Goal: Task Accomplishment & Management: Manage account settings

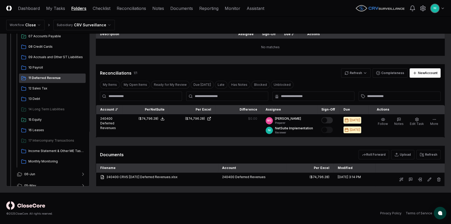
scroll to position [59, 0]
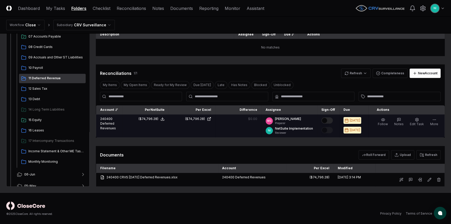
click at [330, 120] on button "Mark complete" at bounding box center [326, 120] width 11 height 6
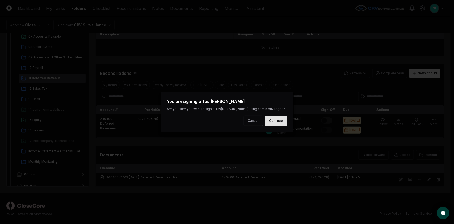
click at [284, 121] on button "Continue" at bounding box center [276, 120] width 22 height 10
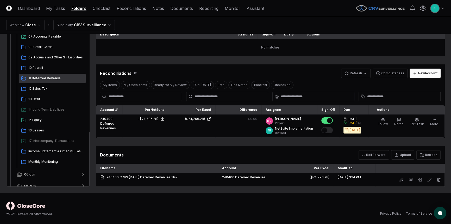
click at [330, 129] on button "Mark complete" at bounding box center [326, 130] width 11 height 6
click at [37, 88] on span "12 Sales Tax" at bounding box center [55, 88] width 55 height 5
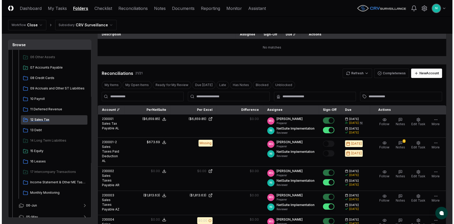
scroll to position [0, 0]
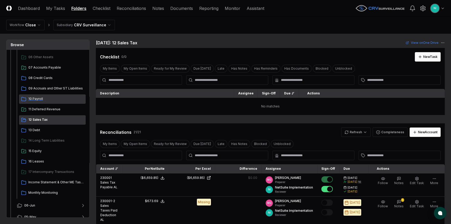
click at [42, 97] on span "10 Payroll" at bounding box center [55, 98] width 55 height 5
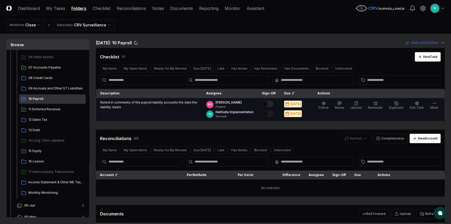
click at [147, 116] on td "Noted in comments of the payroll liability accounts the date the liability clea…" at bounding box center [149, 109] width 106 height 23
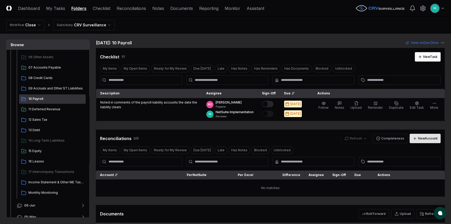
click at [427, 138] on div "New Account" at bounding box center [428, 138] width 20 height 5
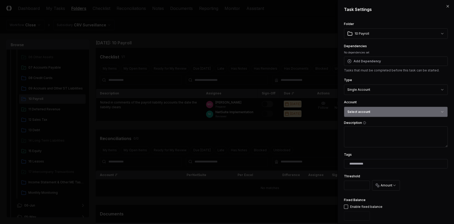
click at [374, 110] on button "Select account" at bounding box center [396, 111] width 104 height 10
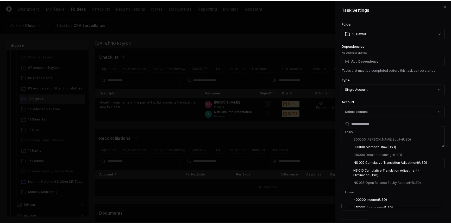
scroll to position [947, 0]
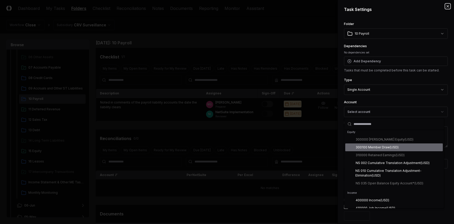
click at [447, 6] on icon "button" at bounding box center [448, 6] width 2 height 2
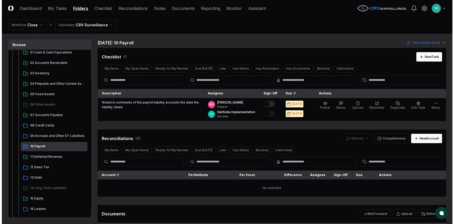
scroll to position [0, 0]
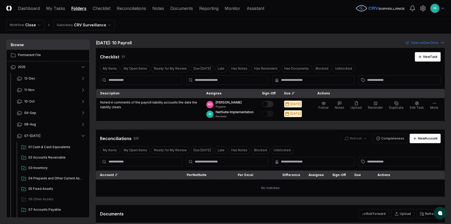
drag, startPoint x: 299, startPoint y: 28, endPoint x: 323, endPoint y: 26, distance: 23.6
click at [299, 28] on nav "Workflow Close Subsidiary CRV Surveillance" at bounding box center [225, 25] width 451 height 17
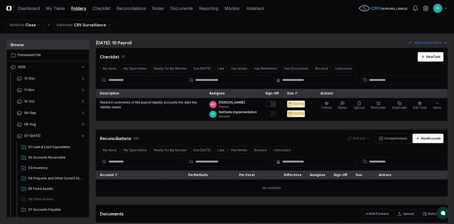
click at [443, 8] on html "CloseCore Dashboard My Tasks Folders Checklist Reconciliations Notes Documents …" at bounding box center [227, 143] width 454 height 286
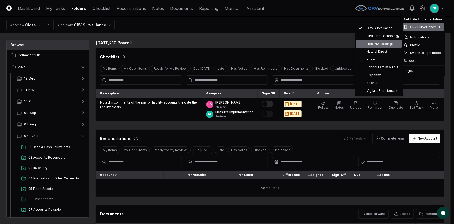
click at [375, 41] on span "Host NA Holdings" at bounding box center [380, 43] width 27 height 5
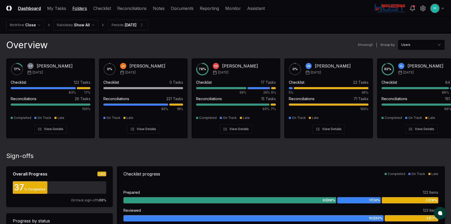
click at [79, 10] on link "Folders" at bounding box center [79, 8] width 15 height 6
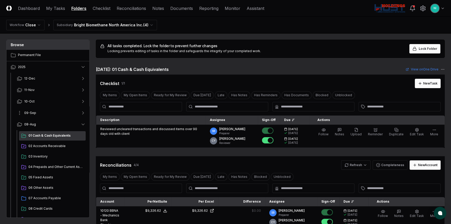
click at [38, 113] on button "09-Sep" at bounding box center [51, 112] width 77 height 11
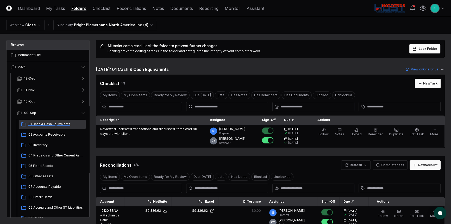
click at [37, 122] on span "01 Cash & Cash Equivalents" at bounding box center [55, 124] width 55 height 5
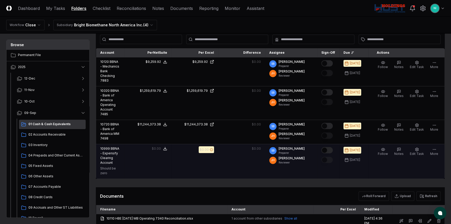
scroll to position [118, 0]
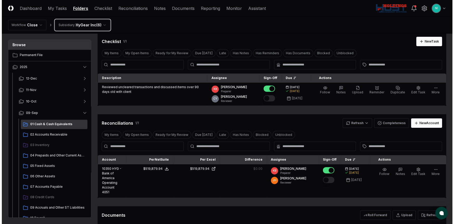
scroll to position [23, 0]
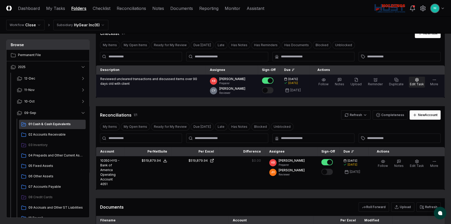
click at [415, 82] on span "Edit Task" at bounding box center [417, 84] width 14 height 4
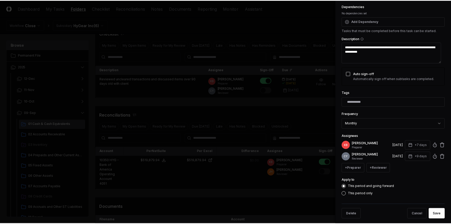
scroll to position [71, 0]
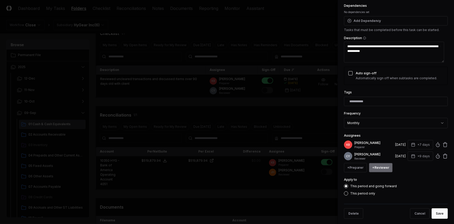
click at [380, 166] on button "+ Reviewer" at bounding box center [381, 167] width 24 height 9
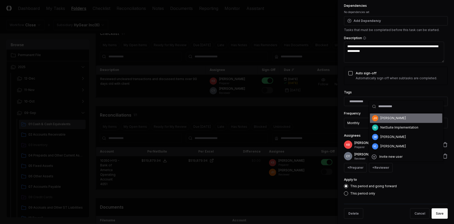
click at [396, 118] on div "Jennie Hoffman" at bounding box center [394, 118] width 26 height 5
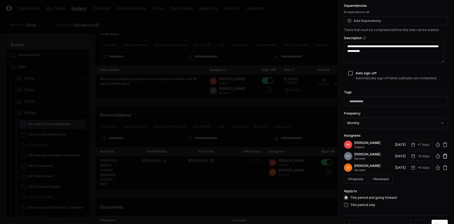
click at [443, 155] on icon at bounding box center [445, 155] width 5 height 5
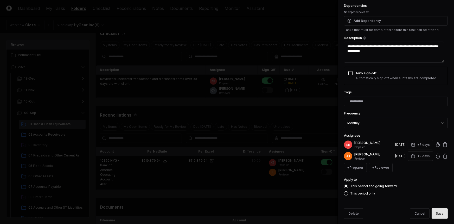
click at [439, 214] on button "Save" at bounding box center [440, 213] width 16 height 10
type textarea "*"
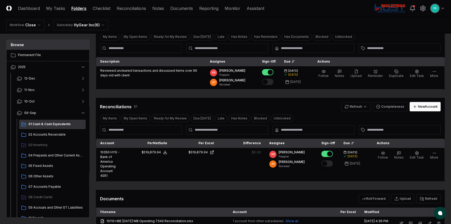
scroll to position [23, 0]
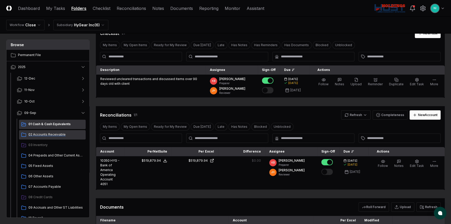
click at [33, 135] on span "02 Accounts Receivable" at bounding box center [55, 134] width 55 height 5
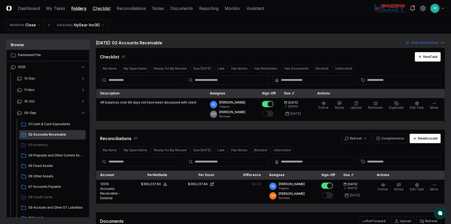
click at [105, 10] on link "Checklist" at bounding box center [102, 8] width 18 height 6
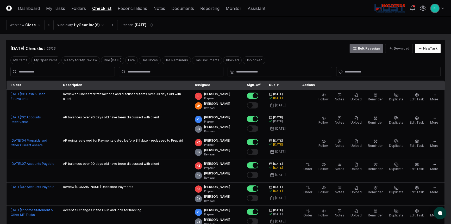
click at [376, 49] on button "Bulk Reassign" at bounding box center [366, 48] width 34 height 9
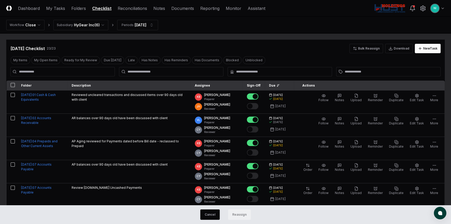
click at [13, 86] on button "button" at bounding box center [13, 85] width 4 height 4
click at [245, 211] on button "Reassign" at bounding box center [239, 214] width 23 height 10
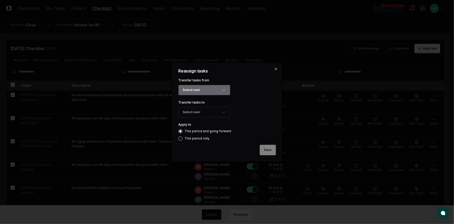
click at [207, 89] on button "Select user" at bounding box center [204, 90] width 52 height 10
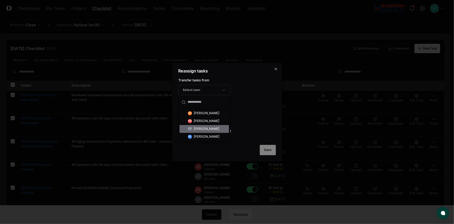
click at [206, 129] on div "Candice Young" at bounding box center [207, 128] width 26 height 5
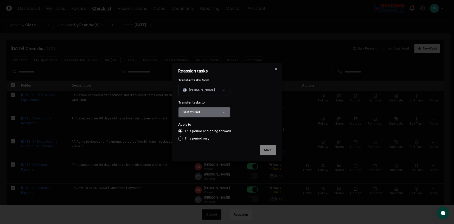
click at [206, 111] on button "Select user" at bounding box center [204, 112] width 52 height 10
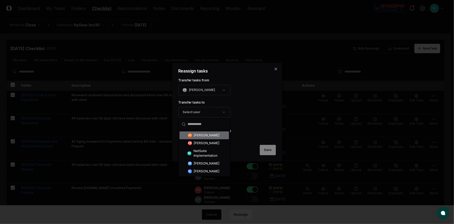
click at [206, 135] on div "Jennie Hoffman" at bounding box center [207, 135] width 26 height 5
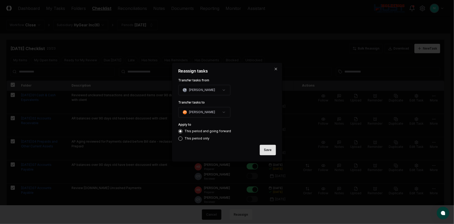
click at [267, 151] on button "Save" at bounding box center [268, 150] width 16 height 10
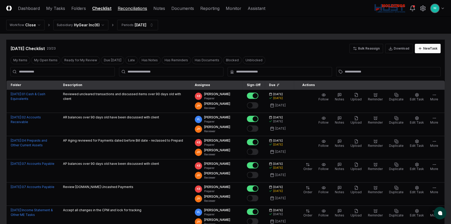
click at [130, 7] on link "Reconciliations" at bounding box center [132, 8] width 29 height 6
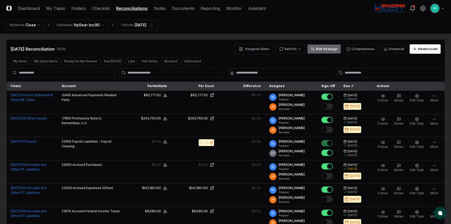
click at [321, 49] on button "Bulk Reassign" at bounding box center [324, 48] width 34 height 9
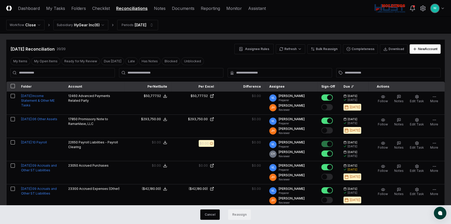
click at [13, 86] on button "button" at bounding box center [13, 86] width 4 height 4
click at [243, 216] on button "Reassign" at bounding box center [239, 214] width 23 height 10
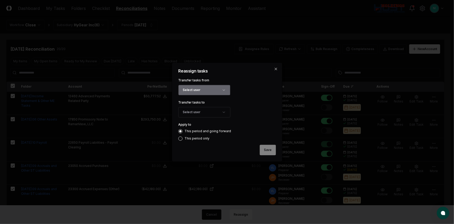
click at [202, 86] on button "Select user" at bounding box center [204, 90] width 52 height 10
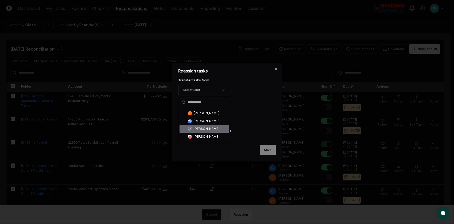
click at [202, 128] on div "Candice Young" at bounding box center [207, 128] width 26 height 5
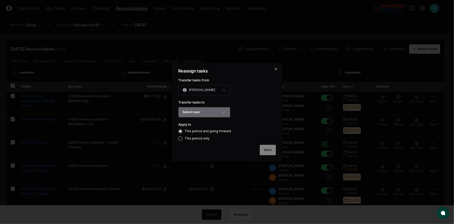
click at [200, 112] on button "Select user" at bounding box center [204, 112] width 52 height 10
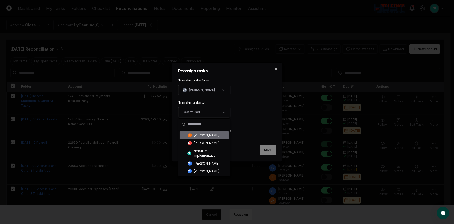
click at [202, 134] on div "Jennie Hoffman" at bounding box center [207, 135] width 26 height 5
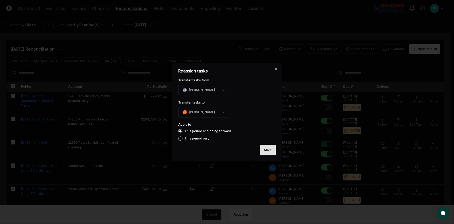
click at [271, 153] on button "Save" at bounding box center [268, 150] width 16 height 10
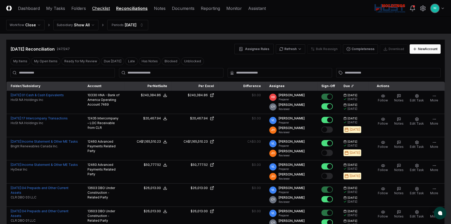
click at [100, 8] on link "Checklist" at bounding box center [101, 8] width 18 height 6
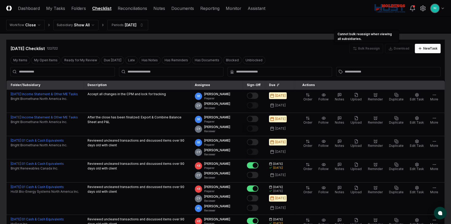
click at [368, 49] on div "Bulk Reassign" at bounding box center [366, 48] width 34 height 9
click at [365, 47] on div "Bulk Reassign" at bounding box center [366, 48] width 34 height 9
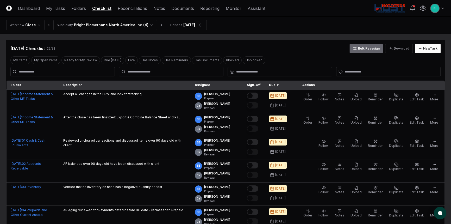
click at [368, 49] on button "Bulk Reassign" at bounding box center [366, 48] width 34 height 9
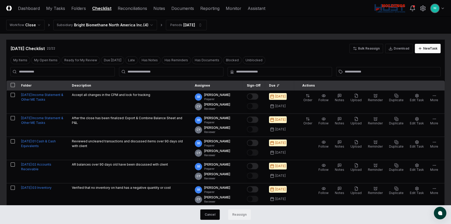
click at [11, 83] on button "button" at bounding box center [13, 85] width 4 height 4
click at [248, 218] on button "Reassign" at bounding box center [239, 214] width 23 height 10
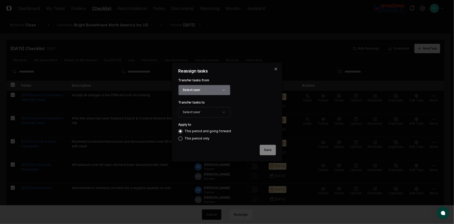
click at [218, 92] on button "Select user" at bounding box center [204, 90] width 52 height 10
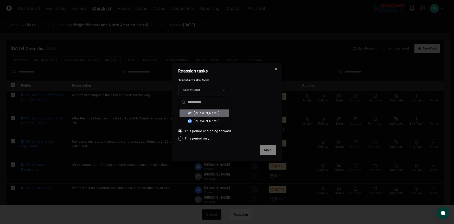
click at [194, 112] on div "Candice Young" at bounding box center [207, 113] width 26 height 5
click at [203, 114] on button "Select user" at bounding box center [204, 112] width 52 height 10
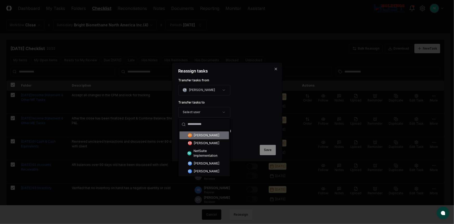
click at [204, 135] on div "Jennie Hoffman" at bounding box center [207, 135] width 26 height 5
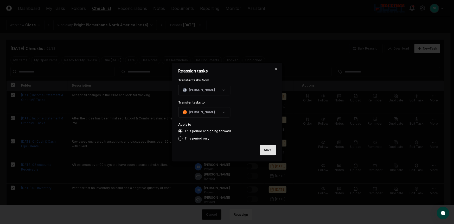
click at [268, 147] on button "Save" at bounding box center [268, 150] width 16 height 10
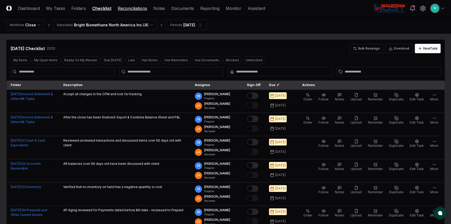
click at [131, 7] on link "Reconciliations" at bounding box center [132, 8] width 29 height 6
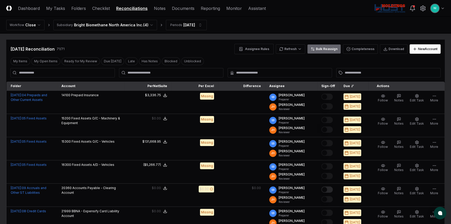
click at [337, 49] on button "Bulk Reassign" at bounding box center [324, 48] width 34 height 9
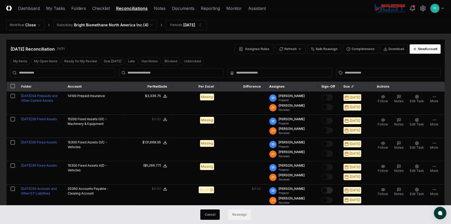
click at [14, 86] on button "button" at bounding box center [13, 86] width 4 height 4
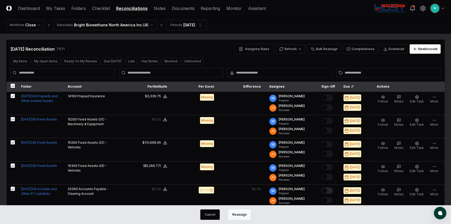
click at [236, 213] on button "Reassign" at bounding box center [239, 214] width 23 height 10
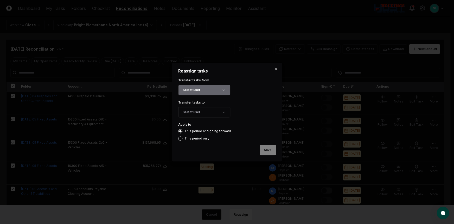
click at [199, 89] on button "Select user" at bounding box center [204, 90] width 52 height 10
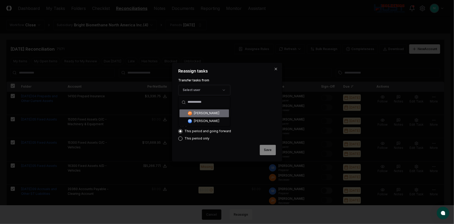
click at [222, 58] on div at bounding box center [227, 112] width 454 height 224
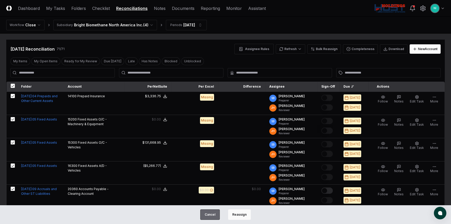
click at [212, 215] on button "Cancel" at bounding box center [210, 214] width 20 height 10
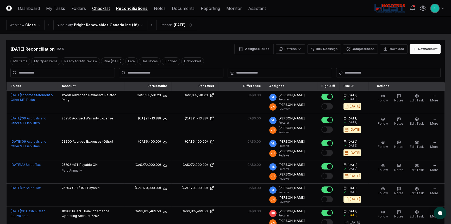
click at [100, 7] on link "Checklist" at bounding box center [101, 8] width 18 height 6
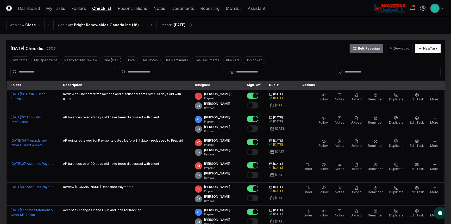
click at [370, 50] on button "Bulk Reassign" at bounding box center [366, 48] width 34 height 9
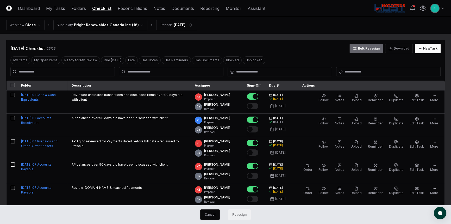
click at [359, 51] on button "Bulk Reassign" at bounding box center [366, 48] width 34 height 9
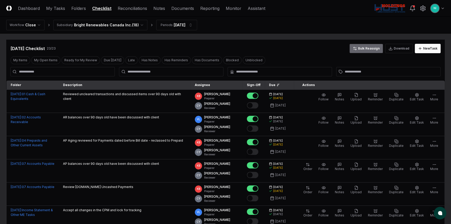
click at [363, 47] on button "Bulk Reassign" at bounding box center [366, 48] width 34 height 9
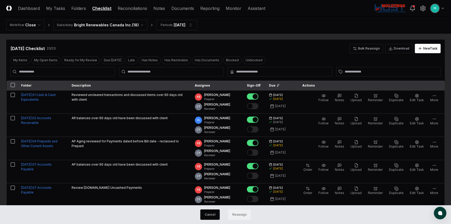
click at [15, 86] on th at bounding box center [12, 85] width 11 height 10
click at [13, 84] on button "button" at bounding box center [13, 85] width 4 height 4
click at [240, 214] on button "Reassign" at bounding box center [239, 214] width 23 height 10
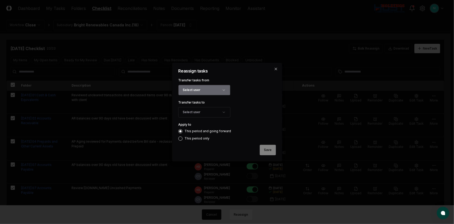
click at [213, 90] on button "Select user" at bounding box center [204, 90] width 52 height 10
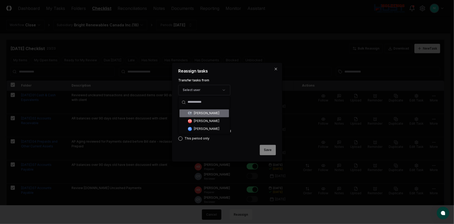
click at [206, 116] on div "CY Candice Young" at bounding box center [204, 113] width 49 height 8
click at [205, 113] on button "Select user" at bounding box center [204, 112] width 52 height 10
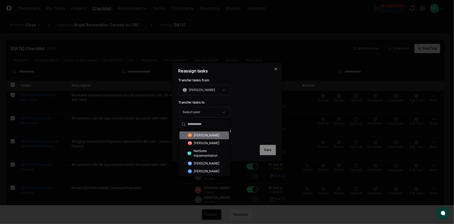
click at [202, 135] on div "Jennie Hoffman" at bounding box center [207, 135] width 26 height 5
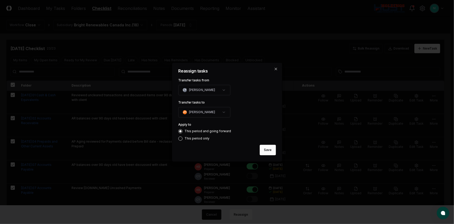
click at [263, 149] on button "Save" at bounding box center [268, 150] width 16 height 10
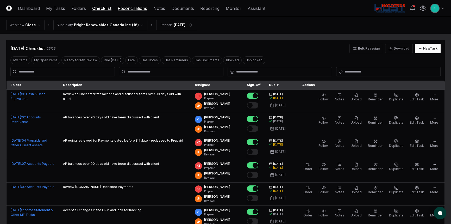
click at [139, 7] on link "Reconciliations" at bounding box center [132, 8] width 29 height 6
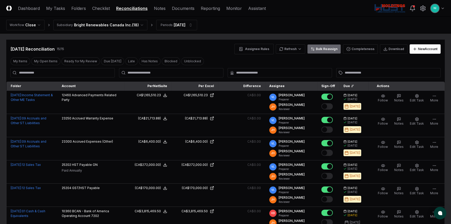
click at [324, 49] on button "Bulk Reassign" at bounding box center [324, 48] width 34 height 9
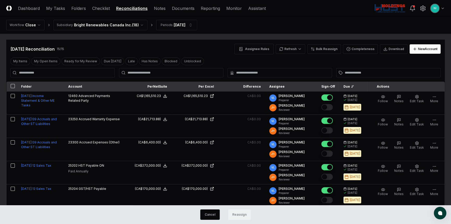
click at [14, 87] on button "button" at bounding box center [13, 86] width 4 height 4
click at [245, 211] on button "Reassign" at bounding box center [239, 214] width 23 height 10
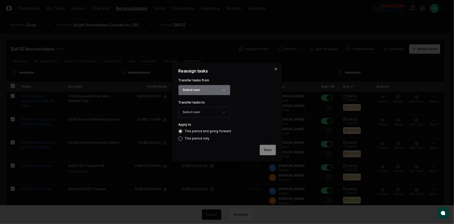
click at [210, 89] on button "Select user" at bounding box center [204, 90] width 52 height 10
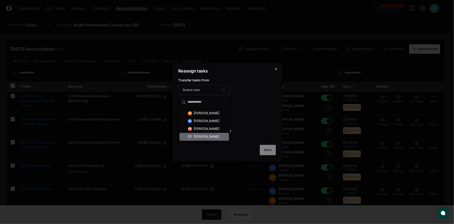
click at [209, 139] on div "CY Candice Young" at bounding box center [204, 137] width 49 height 8
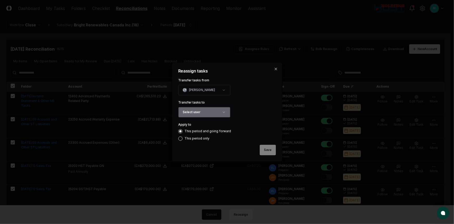
click at [206, 114] on button "Select user" at bounding box center [204, 112] width 52 height 10
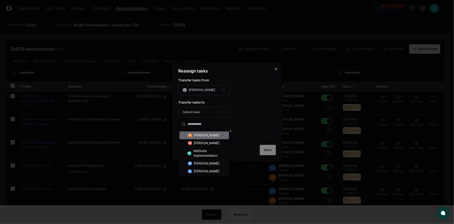
click at [209, 136] on div "Jennie Hoffman" at bounding box center [207, 135] width 26 height 5
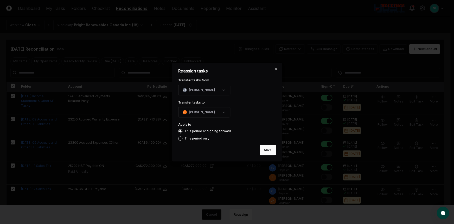
click at [268, 153] on button "Save" at bounding box center [268, 150] width 16 height 10
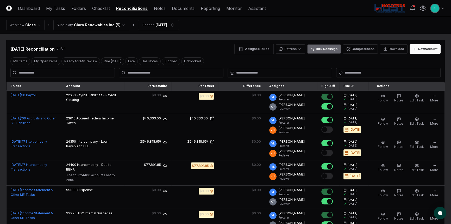
click at [315, 51] on icon at bounding box center [313, 49] width 4 height 4
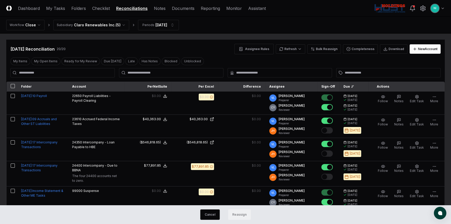
click at [13, 85] on button "button" at bounding box center [13, 86] width 4 height 4
click at [245, 215] on button "Reassign" at bounding box center [239, 214] width 23 height 10
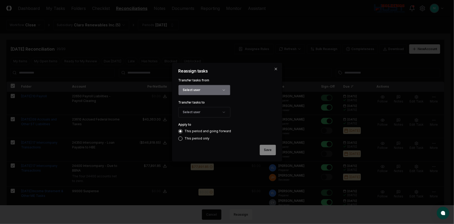
click at [198, 92] on button "Select user" at bounding box center [204, 90] width 52 height 10
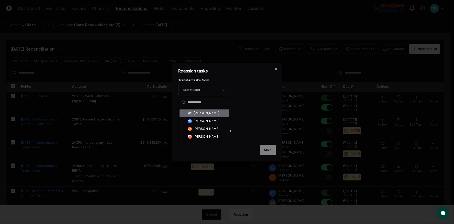
click at [198, 111] on div "Candice Young" at bounding box center [207, 113] width 26 height 5
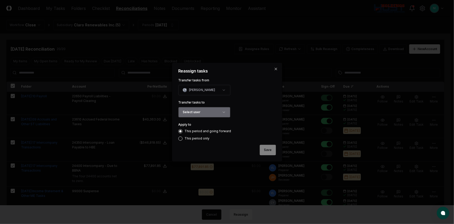
click at [199, 112] on button "Select user" at bounding box center [204, 112] width 52 height 10
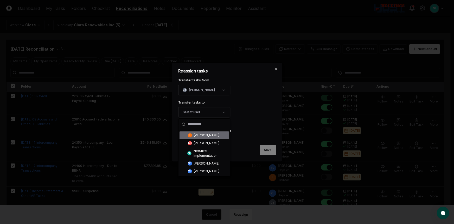
click at [202, 136] on div "Jennie Hoffman" at bounding box center [207, 135] width 26 height 5
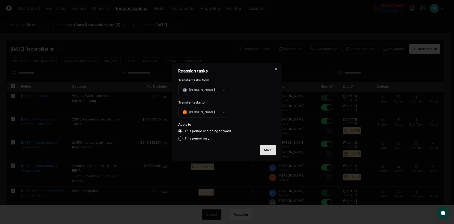
click at [273, 152] on button "Save" at bounding box center [268, 150] width 16 height 10
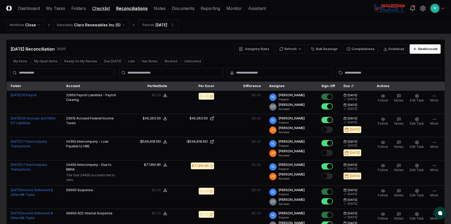
click at [104, 7] on link "Checklist" at bounding box center [101, 8] width 18 height 6
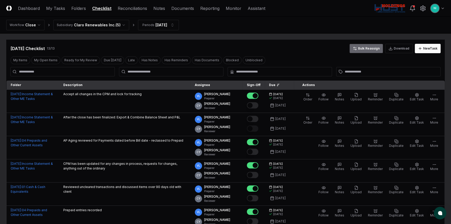
click at [356, 48] on icon at bounding box center [355, 48] width 4 height 4
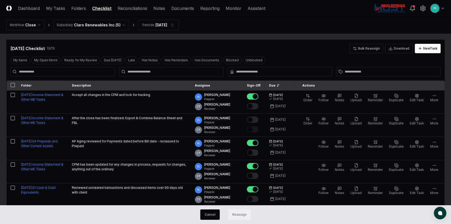
click at [13, 84] on button "button" at bounding box center [13, 85] width 4 height 4
click at [243, 211] on button "Reassign" at bounding box center [239, 214] width 23 height 10
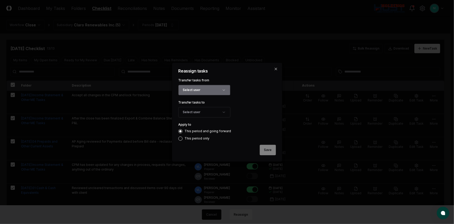
click at [186, 91] on button "Select user" at bounding box center [204, 90] width 52 height 10
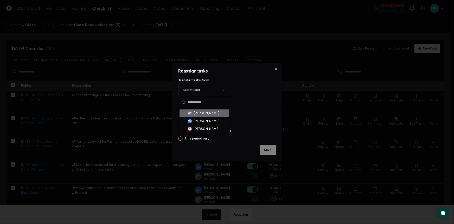
click at [192, 112] on span "CY" at bounding box center [190, 113] width 4 height 4
click at [194, 114] on button "Select user" at bounding box center [204, 112] width 52 height 10
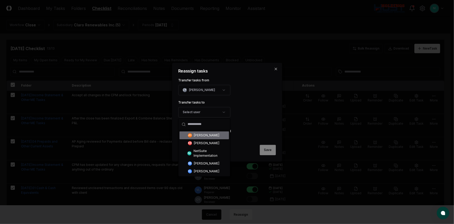
click at [199, 136] on div "Jennie Hoffman" at bounding box center [207, 135] width 26 height 5
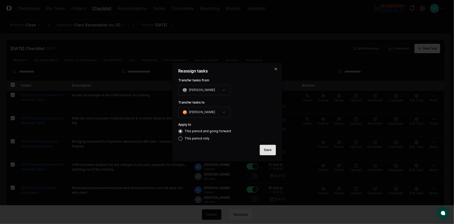
click at [270, 151] on button "Save" at bounding box center [268, 150] width 16 height 10
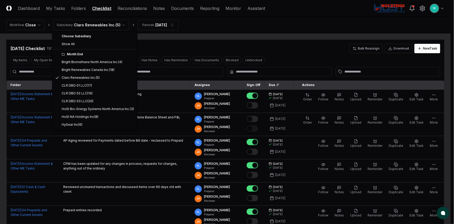
click at [117, 25] on html "CloseCore Dashboard My Tasks Folders Checklist Reconciliations Notes Documents …" at bounding box center [227, 214] width 454 height 428
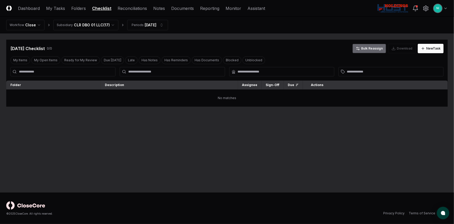
click at [366, 48] on button "Bulk Reassign" at bounding box center [370, 48] width 34 height 9
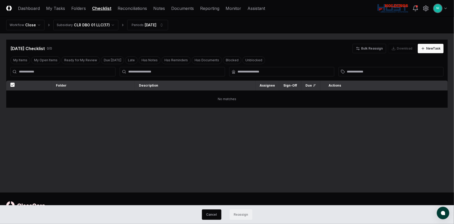
click at [320, 47] on div "Sep 2025 Checklist 0 / 0 Bulk Reassign Download New Task" at bounding box center [227, 48] width 434 height 9
click at [130, 11] on header "CloseCore Dashboard My Tasks Folders Checklist Reconciliations Notes Documents …" at bounding box center [227, 8] width 454 height 17
click at [130, 7] on link "Reconciliations" at bounding box center [132, 8] width 29 height 6
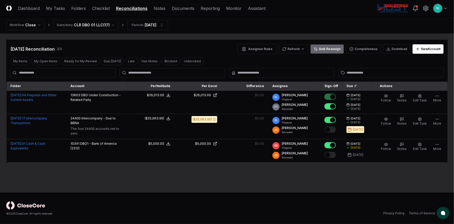
click at [328, 46] on button "Bulk Reassign" at bounding box center [328, 48] width 34 height 9
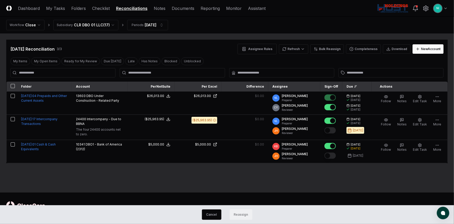
click at [14, 85] on button "button" at bounding box center [13, 86] width 4 height 4
click at [241, 211] on button "Reassign" at bounding box center [241, 214] width 23 height 10
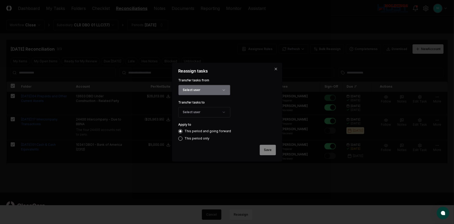
click at [207, 89] on button "Select user" at bounding box center [204, 90] width 52 height 10
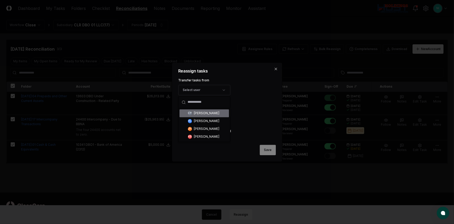
click at [206, 114] on div "Candice Young" at bounding box center [207, 113] width 26 height 5
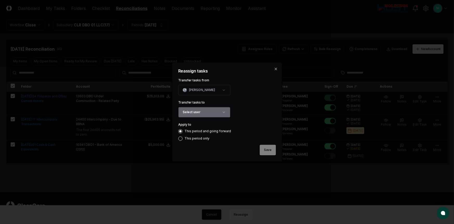
click at [209, 116] on button "Select user" at bounding box center [204, 112] width 52 height 10
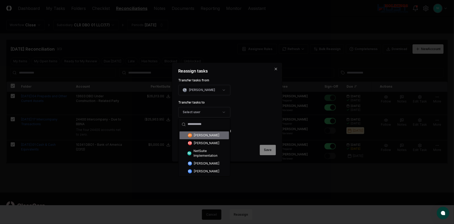
click at [209, 136] on div "Jennie Hoffman" at bounding box center [207, 135] width 26 height 5
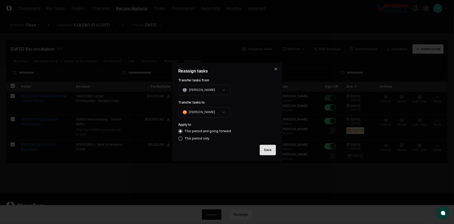
click at [271, 150] on button "Save" at bounding box center [268, 150] width 16 height 10
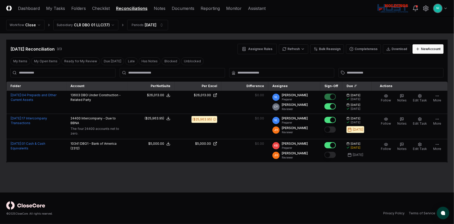
click at [83, 24] on html "CloseCore Dashboard My Tasks Folders Checklist Reconciliations Notes Documents …" at bounding box center [227, 112] width 454 height 224
click at [325, 49] on button "Bulk Reassign" at bounding box center [328, 48] width 34 height 9
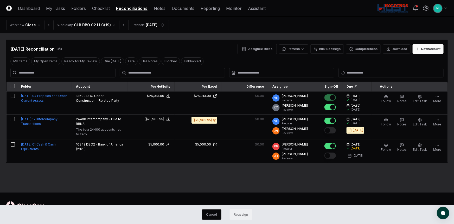
click at [13, 86] on button "button" at bounding box center [13, 86] width 4 height 4
click at [239, 212] on button "Reassign" at bounding box center [241, 214] width 23 height 10
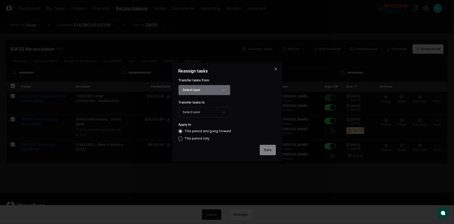
click at [206, 92] on button "Select user" at bounding box center [204, 90] width 52 height 10
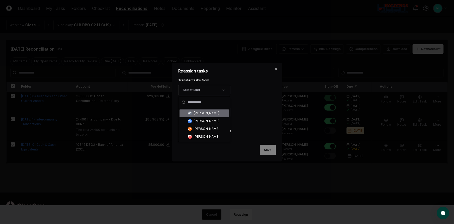
click at [204, 114] on div "Candice Young" at bounding box center [207, 113] width 26 height 5
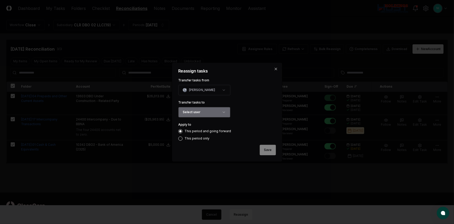
click at [202, 113] on button "Select user" at bounding box center [204, 112] width 52 height 10
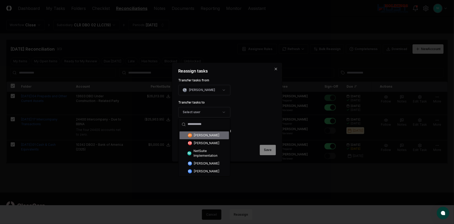
click at [204, 136] on div "Jennie Hoffman" at bounding box center [207, 135] width 26 height 5
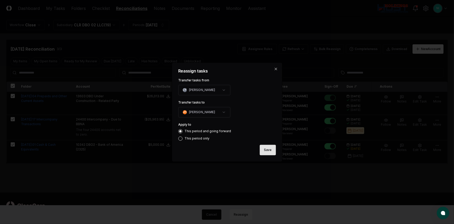
click at [276, 151] on button "Save" at bounding box center [268, 150] width 16 height 10
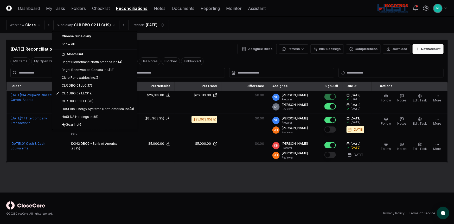
click at [87, 26] on html "CloseCore Dashboard My Tasks Folders Checklist Reconciliations Notes Documents …" at bounding box center [227, 112] width 454 height 224
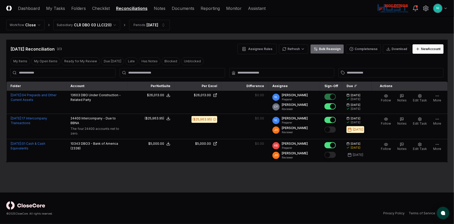
click at [328, 49] on button "Bulk Reassign" at bounding box center [328, 48] width 34 height 9
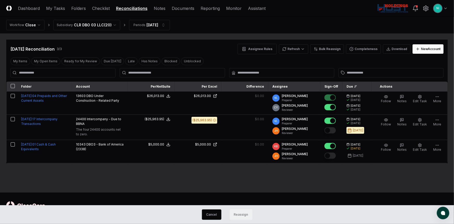
click at [11, 86] on button "button" at bounding box center [13, 86] width 4 height 4
click at [243, 211] on button "Reassign" at bounding box center [241, 214] width 23 height 10
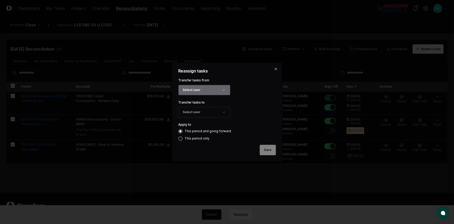
click at [214, 88] on button "Select user" at bounding box center [204, 90] width 52 height 10
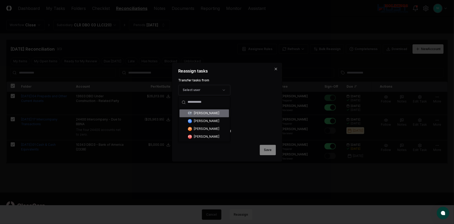
click at [196, 114] on div "Candice Young" at bounding box center [207, 113] width 26 height 5
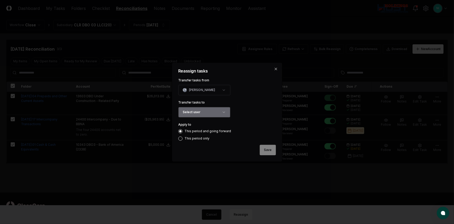
click at [199, 113] on button "Select user" at bounding box center [204, 112] width 52 height 10
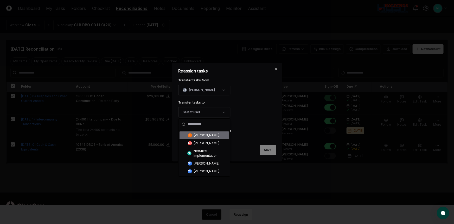
click at [204, 134] on div "Jennie Hoffman" at bounding box center [207, 135] width 26 height 5
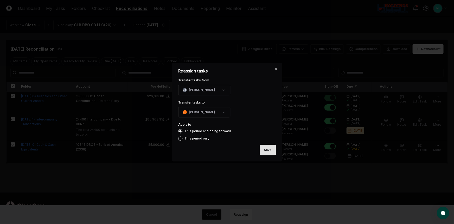
click at [275, 151] on button "Save" at bounding box center [268, 150] width 16 height 10
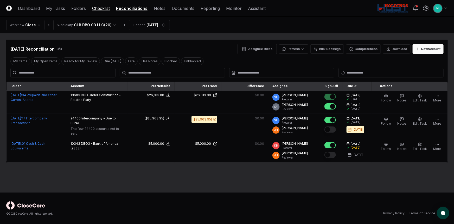
click at [98, 8] on link "Checklist" at bounding box center [101, 8] width 18 height 6
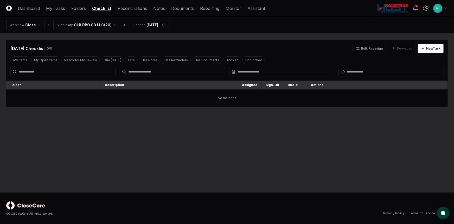
click at [81, 26] on html "CloseCore Dashboard My Tasks Folders Checklist Reconciliations Notes Documents …" at bounding box center [227, 112] width 454 height 224
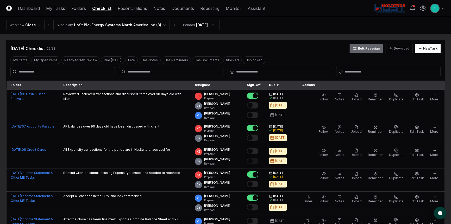
click at [361, 48] on button "Bulk Reassign" at bounding box center [366, 48] width 34 height 9
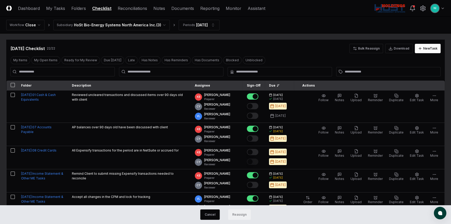
click at [15, 85] on th at bounding box center [12, 85] width 11 height 10
click at [11, 84] on button "button" at bounding box center [13, 85] width 4 height 4
click at [242, 215] on button "Reassign" at bounding box center [239, 214] width 23 height 10
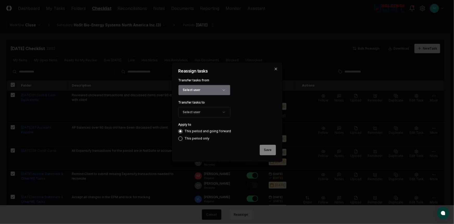
click at [205, 88] on button "Select user" at bounding box center [204, 90] width 52 height 10
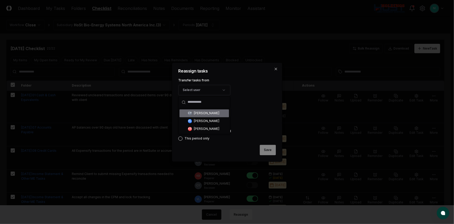
click at [200, 112] on div "Candice Young" at bounding box center [207, 113] width 26 height 5
click at [202, 112] on button "Select user" at bounding box center [204, 112] width 52 height 10
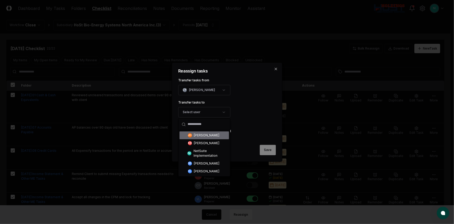
click at [203, 133] on div "Jennie Hoffman" at bounding box center [207, 135] width 26 height 5
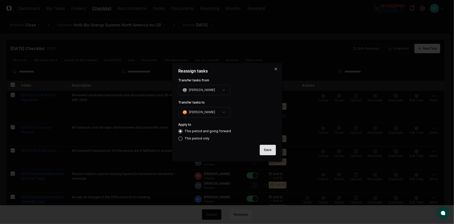
click at [271, 146] on button "Save" at bounding box center [268, 150] width 16 height 10
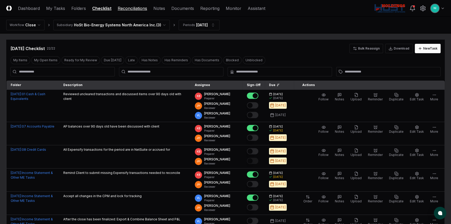
click at [122, 9] on link "Reconciliations" at bounding box center [132, 8] width 29 height 6
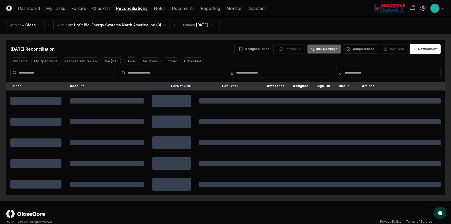
click at [328, 47] on button "Bulk Reassign" at bounding box center [324, 48] width 34 height 9
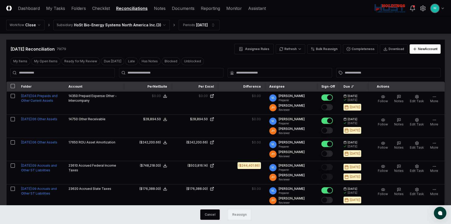
click at [14, 86] on button "button" at bounding box center [13, 86] width 4 height 4
click at [246, 212] on button "Reassign" at bounding box center [239, 214] width 23 height 10
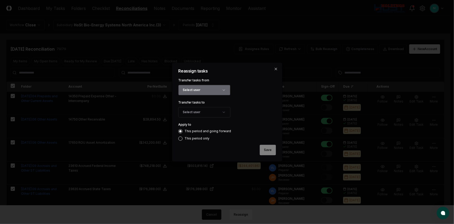
click at [194, 91] on button "Select user" at bounding box center [204, 90] width 52 height 10
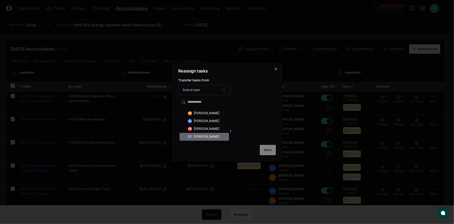
click at [198, 136] on div "Candice Young" at bounding box center [207, 136] width 26 height 5
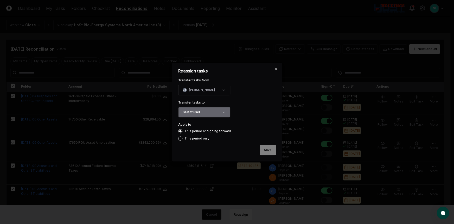
click at [203, 109] on button "Select user" at bounding box center [204, 112] width 52 height 10
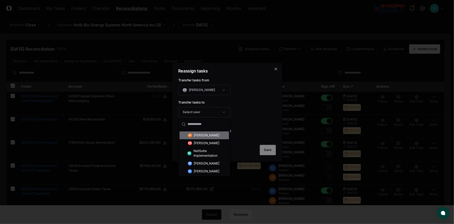
click at [204, 135] on div "Jennie Hoffman" at bounding box center [207, 135] width 26 height 5
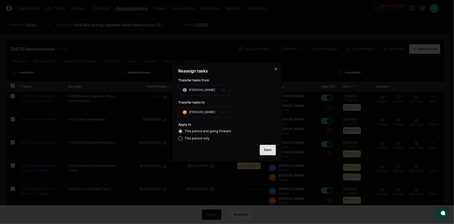
click at [267, 151] on button "Save" at bounding box center [268, 150] width 16 height 10
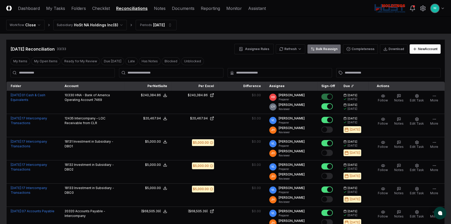
click at [318, 48] on button "Bulk Reassign" at bounding box center [324, 48] width 34 height 9
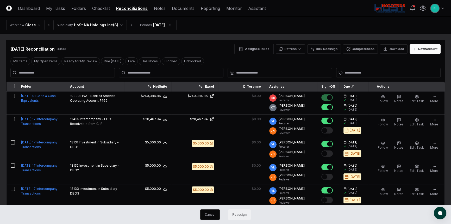
click at [13, 85] on button "button" at bounding box center [13, 86] width 4 height 4
click at [239, 211] on button "Reassign" at bounding box center [239, 214] width 23 height 10
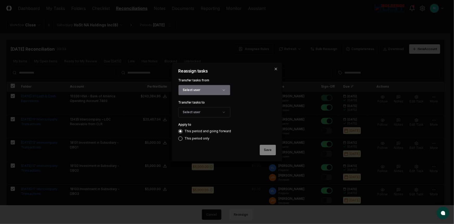
click at [204, 90] on button "Select user" at bounding box center [204, 90] width 52 height 10
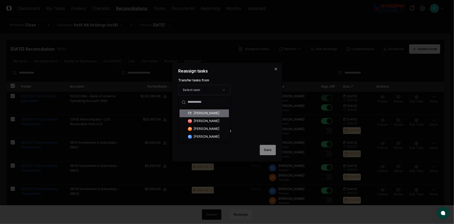
click at [204, 111] on div "Candice Young" at bounding box center [207, 113] width 26 height 5
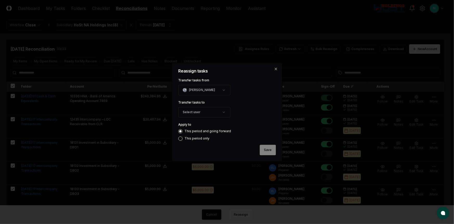
click at [204, 111] on button "Select user" at bounding box center [204, 112] width 52 height 10
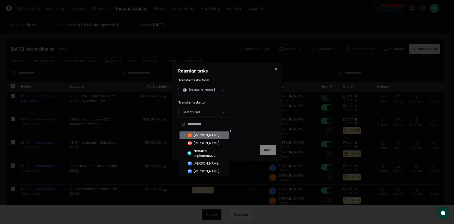
click at [205, 135] on div "Jennie Hoffman" at bounding box center [207, 135] width 26 height 5
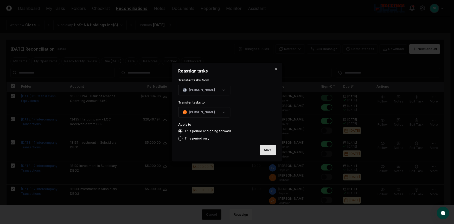
click at [270, 150] on button "Save" at bounding box center [268, 150] width 16 height 10
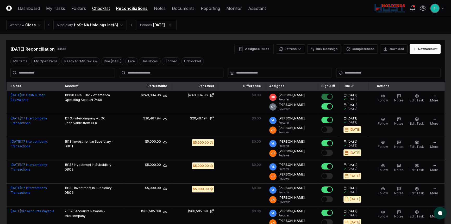
click at [92, 8] on link "Checklist" at bounding box center [101, 8] width 18 height 6
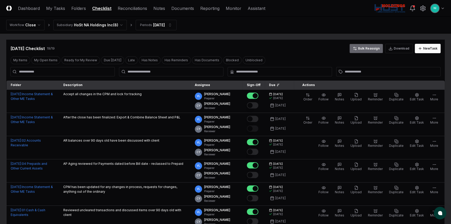
click at [363, 49] on button "Bulk Reassign" at bounding box center [366, 48] width 34 height 9
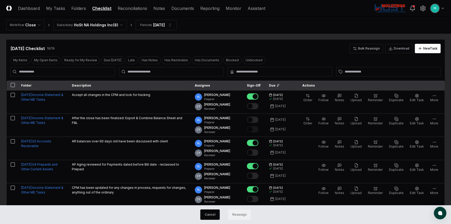
click at [12, 85] on button "button" at bounding box center [13, 85] width 4 height 4
click at [236, 215] on button "Reassign" at bounding box center [239, 214] width 23 height 10
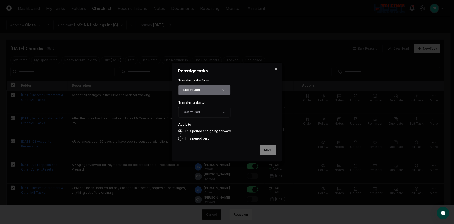
click at [192, 89] on button "Select user" at bounding box center [204, 90] width 52 height 10
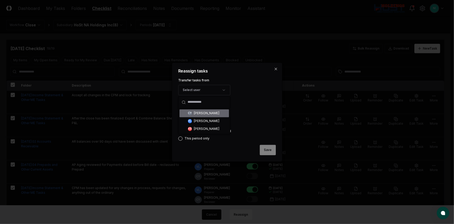
click at [200, 112] on div "Candice Young" at bounding box center [207, 113] width 26 height 5
click at [200, 114] on button "Select user" at bounding box center [204, 112] width 52 height 10
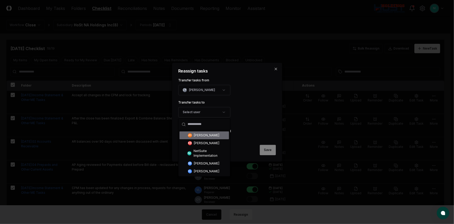
click at [203, 138] on div "JH Jennie Hoffman" at bounding box center [204, 135] width 49 height 8
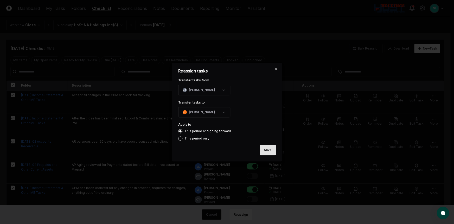
click at [263, 148] on button "Save" at bounding box center [268, 150] width 16 height 10
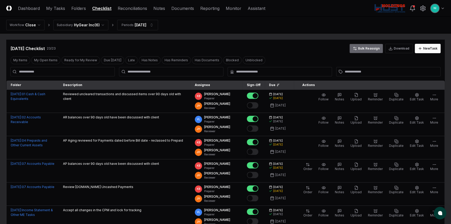
click at [371, 48] on button "Bulk Reassign" at bounding box center [366, 48] width 34 height 9
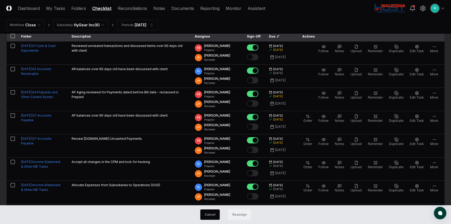
scroll to position [23, 0]
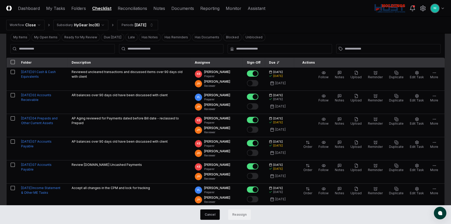
click at [11, 61] on button "button" at bounding box center [13, 62] width 4 height 4
click at [241, 213] on button "Reassign" at bounding box center [239, 214] width 23 height 10
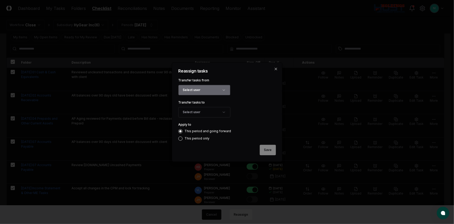
click at [209, 86] on button "Select user" at bounding box center [204, 90] width 52 height 10
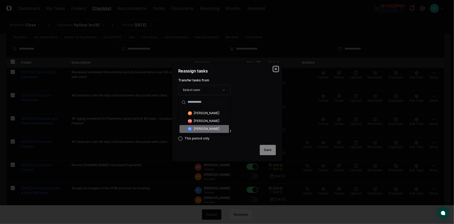
click at [274, 70] on icon "button" at bounding box center [276, 69] width 4 height 4
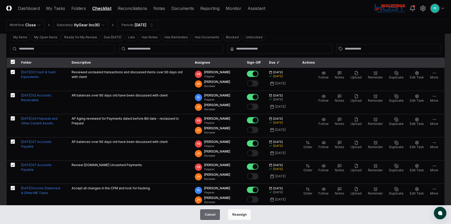
click at [214, 212] on button "Cancel" at bounding box center [210, 214] width 20 height 10
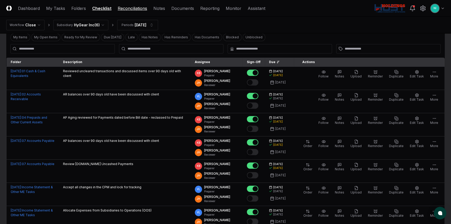
click at [134, 8] on link "Reconciliations" at bounding box center [132, 8] width 29 height 6
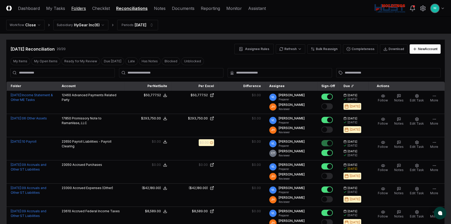
click at [79, 7] on link "Folders" at bounding box center [78, 8] width 15 height 6
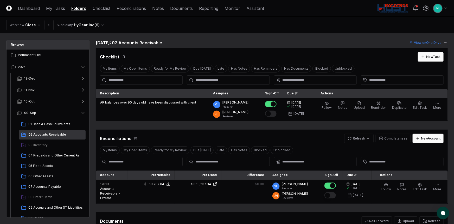
click at [440, 10] on html "CloseCore Dashboard My Tasks Folders Checklist Reconciliations Notes Documents …" at bounding box center [227, 159] width 454 height 318
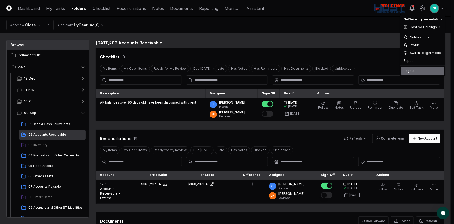
click at [416, 70] on div "Logout" at bounding box center [423, 71] width 43 height 8
